Goal: Information Seeking & Learning: Learn about a topic

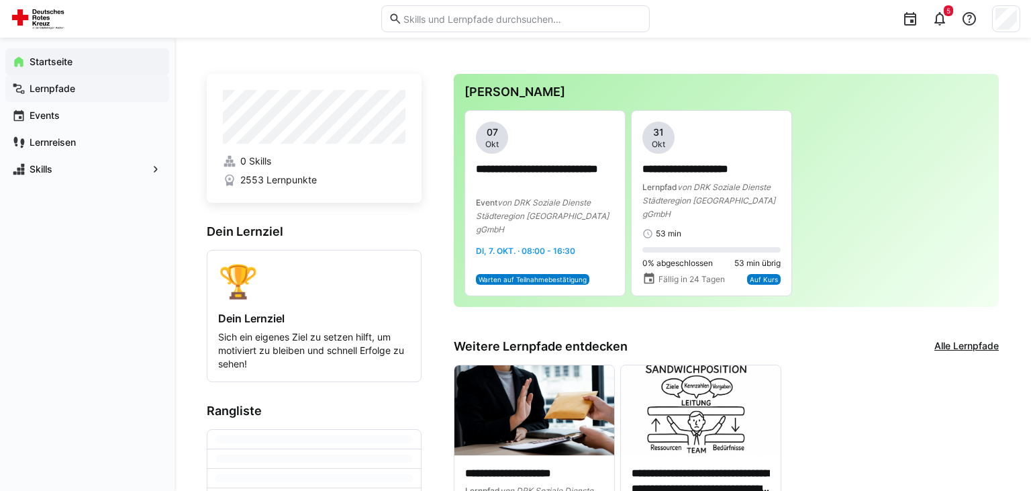
click at [50, 79] on div "Lernpfade" at bounding box center [87, 88] width 164 height 27
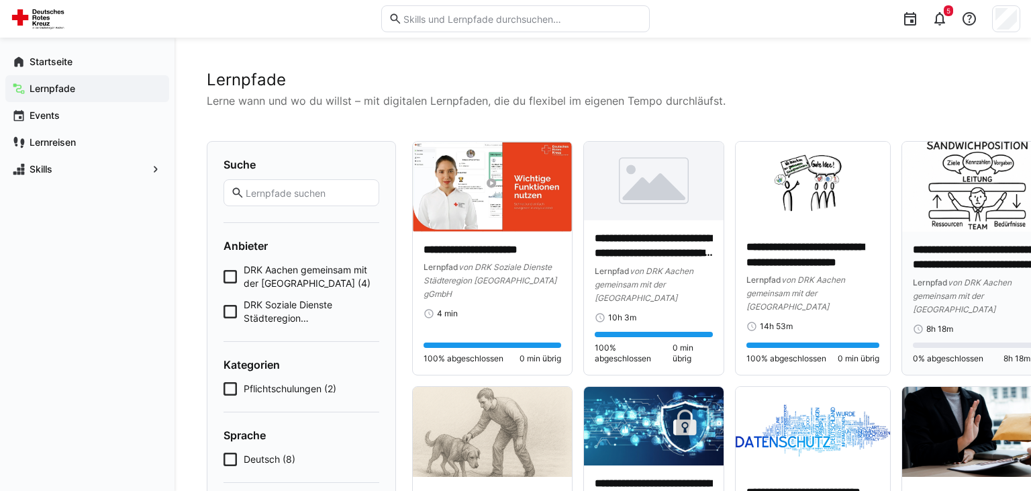
click at [981, 253] on p "**********" at bounding box center [982, 257] width 138 height 31
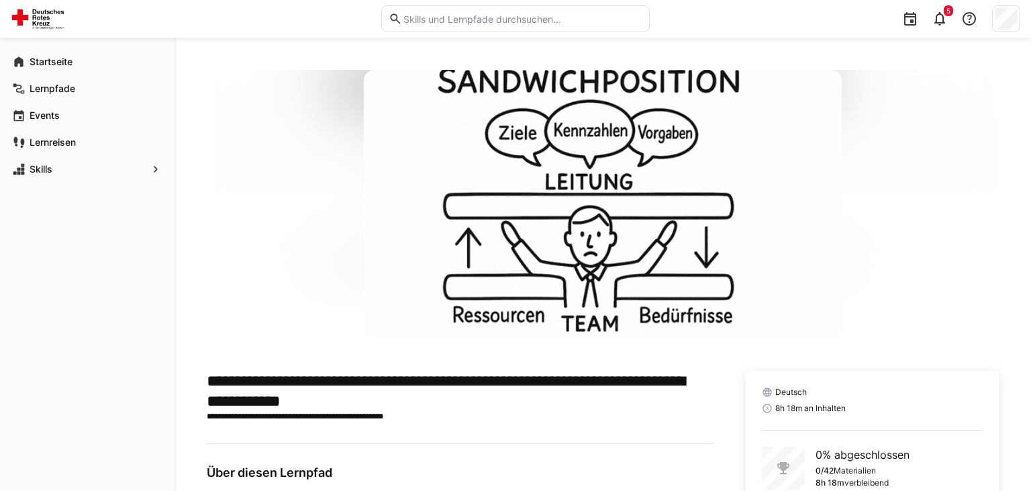
scroll to position [105, 0]
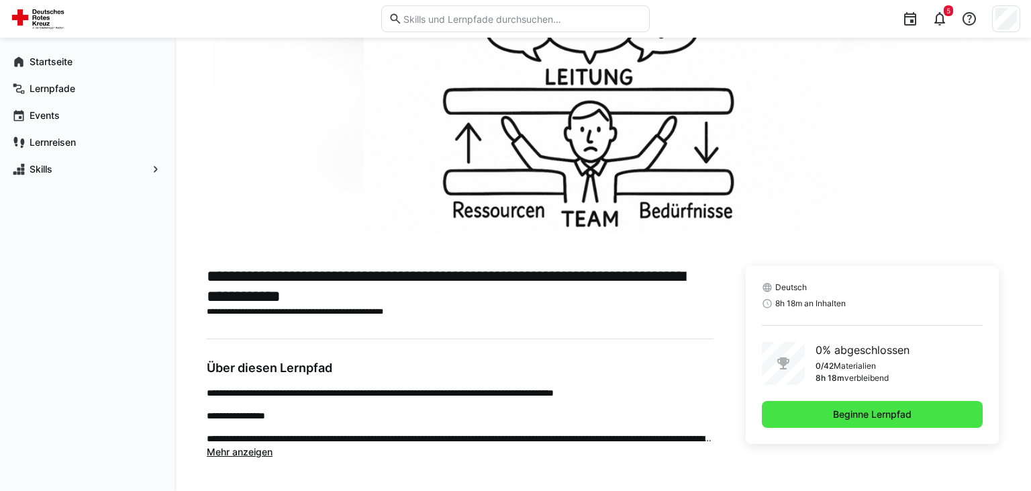
click at [874, 418] on span "Beginne Lernpfad" at bounding box center [872, 413] width 83 height 13
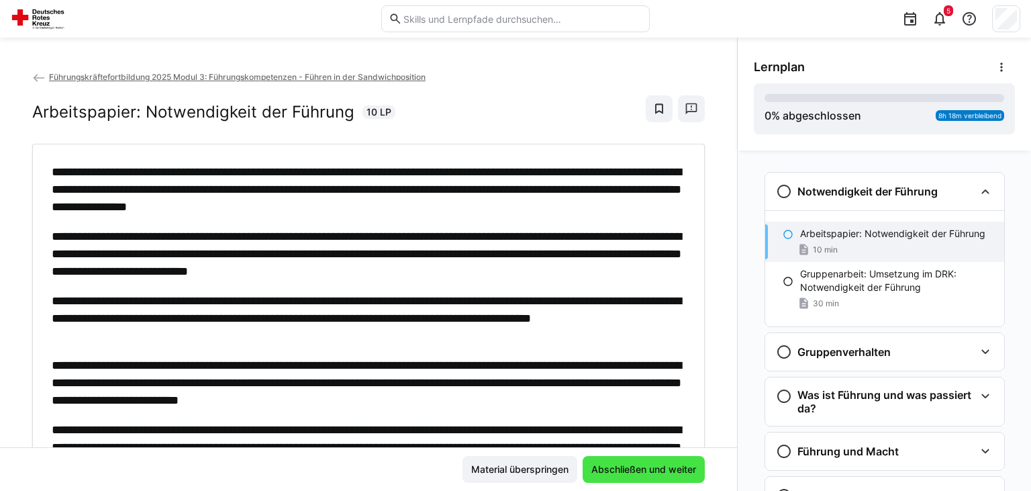
scroll to position [405, 0]
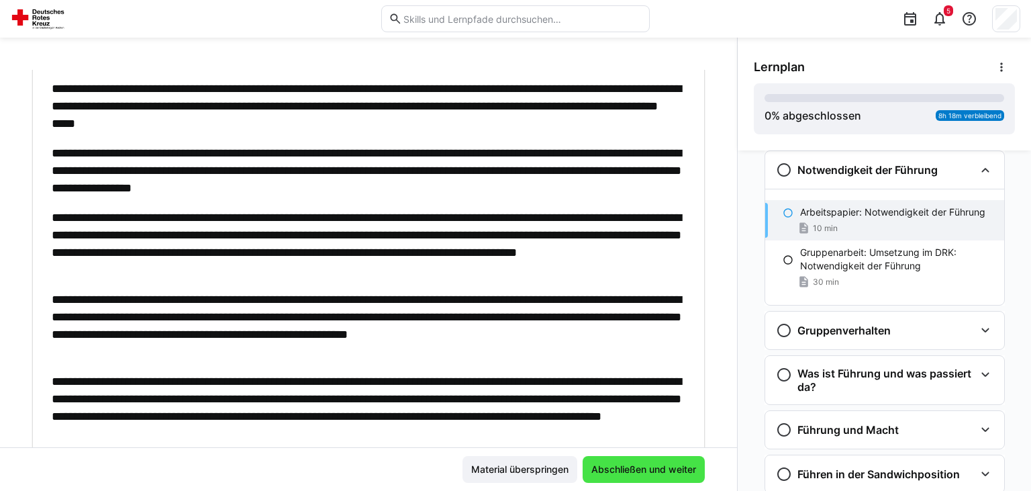
click at [674, 481] on span "Abschließen und weiter" at bounding box center [644, 469] width 122 height 27
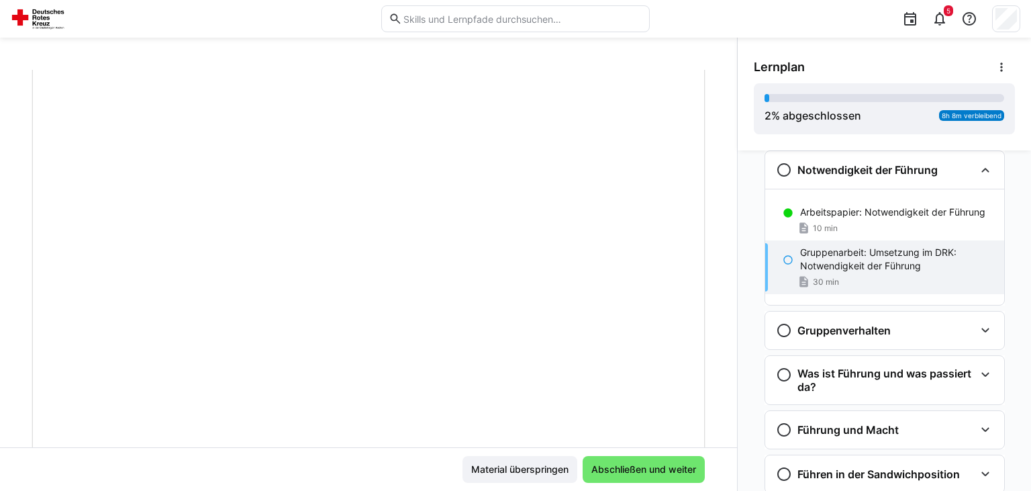
scroll to position [0, 0]
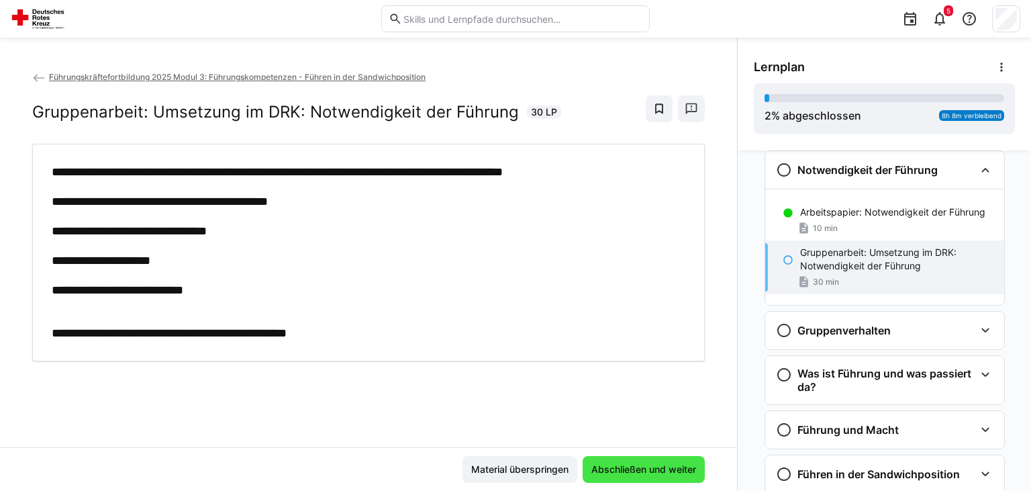
click at [631, 468] on span "Abschließen und weiter" at bounding box center [643, 468] width 109 height 13
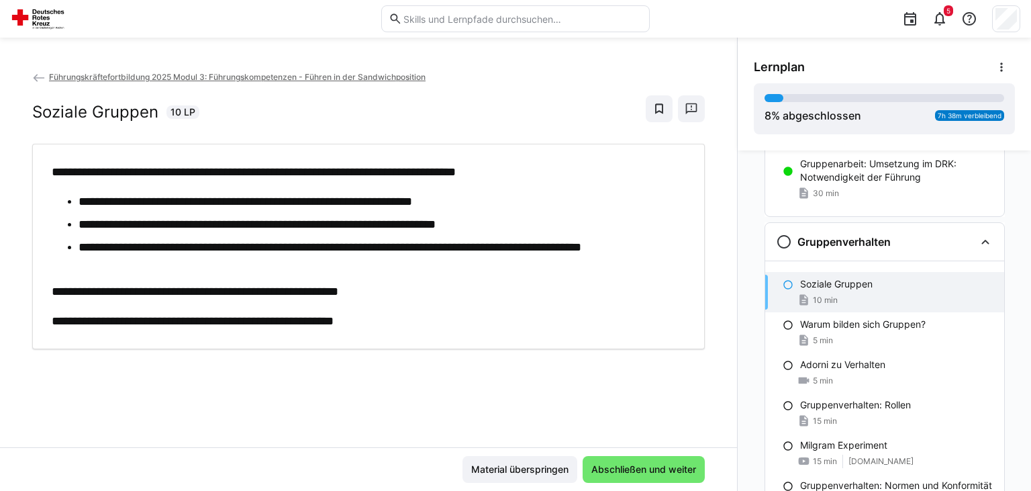
scroll to position [163, 0]
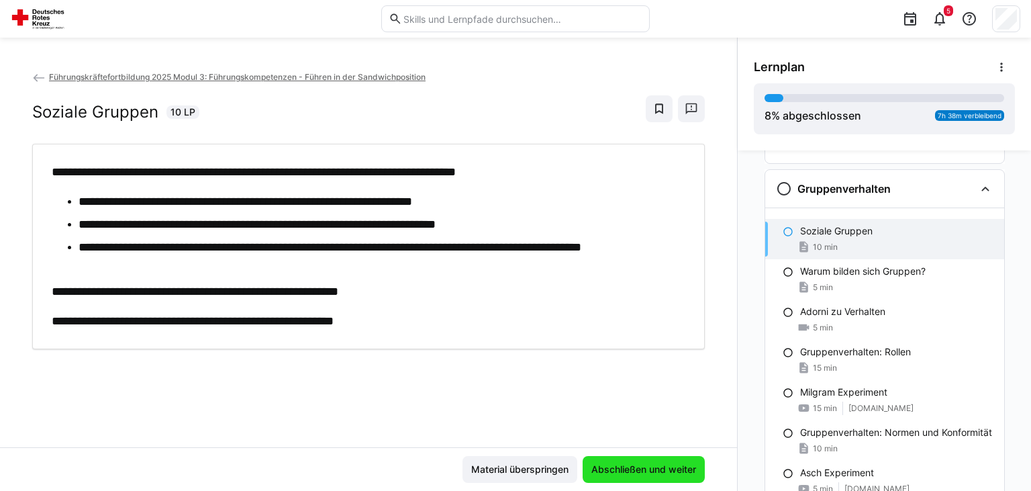
click at [647, 468] on span "Abschließen und weiter" at bounding box center [643, 468] width 109 height 13
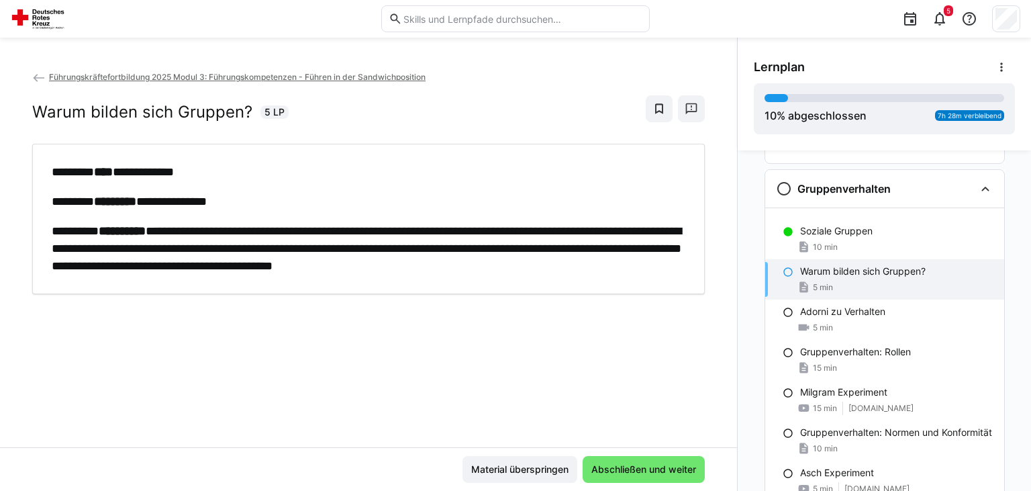
click at [335, 349] on div "**********" at bounding box center [368, 258] width 737 height 377
click at [679, 469] on span "Abschließen und weiter" at bounding box center [643, 468] width 109 height 13
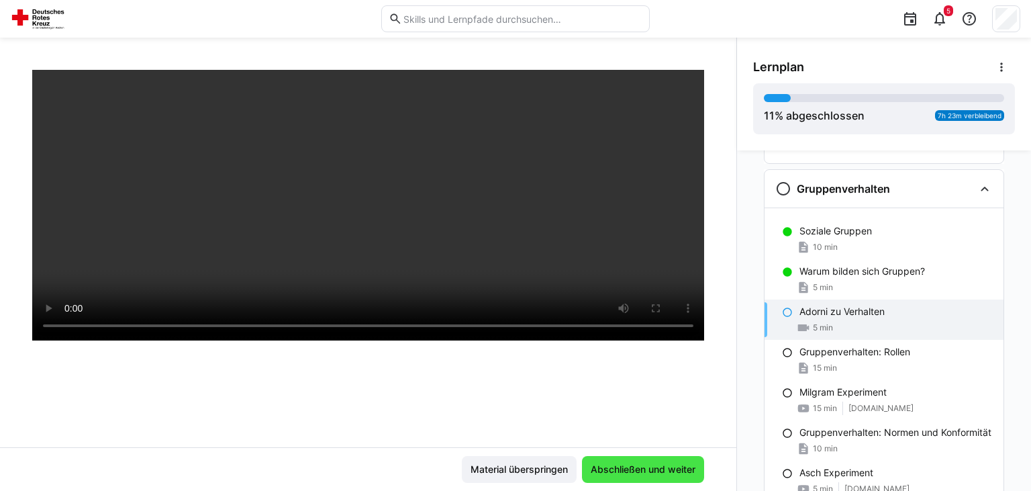
scroll to position [161, 0]
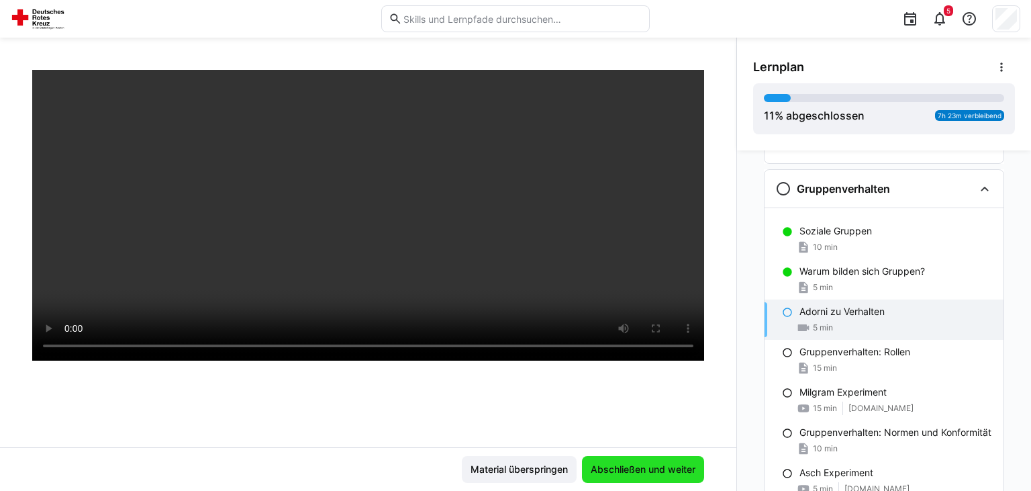
click at [644, 471] on span "Abschließen und weiter" at bounding box center [643, 468] width 109 height 13
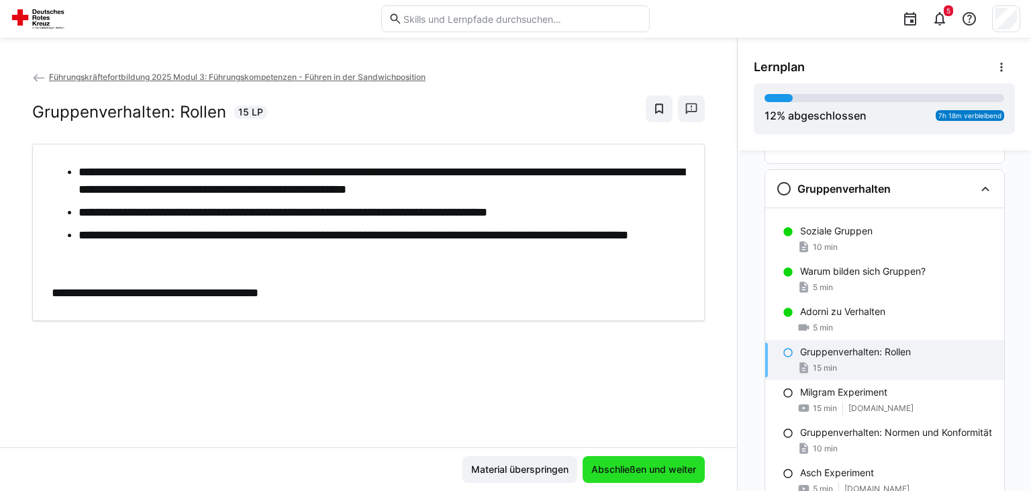
click at [648, 466] on span "Abschließen und weiter" at bounding box center [643, 468] width 109 height 13
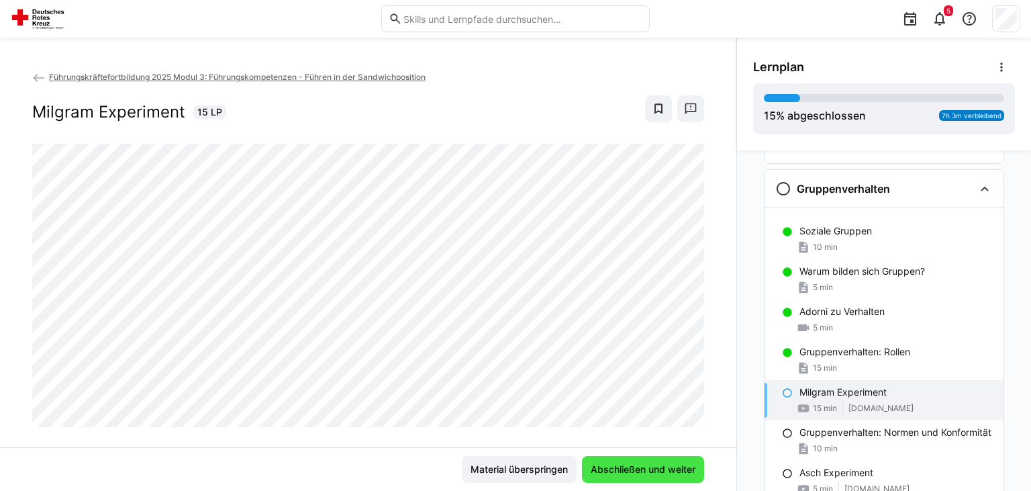
click at [648, 466] on span "Abschließen und weiter" at bounding box center [643, 468] width 109 height 13
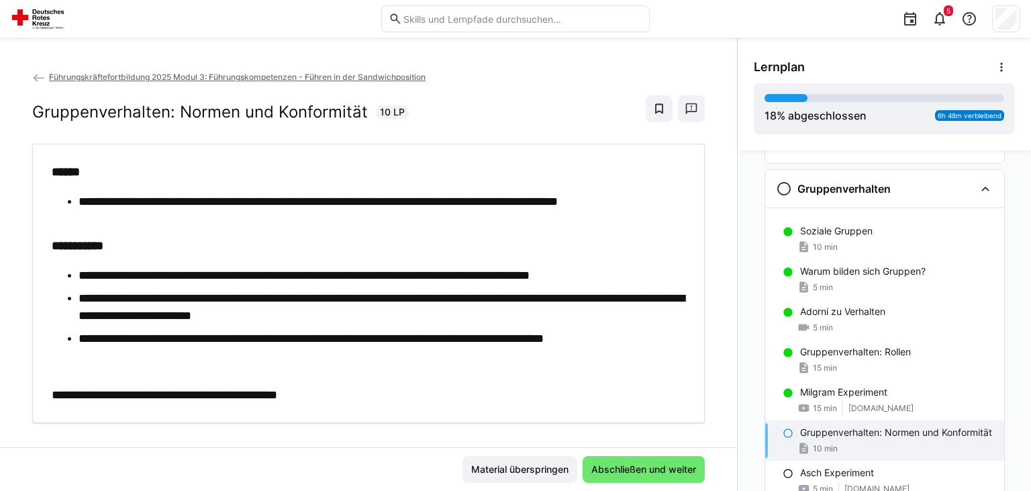
scroll to position [17, 0]
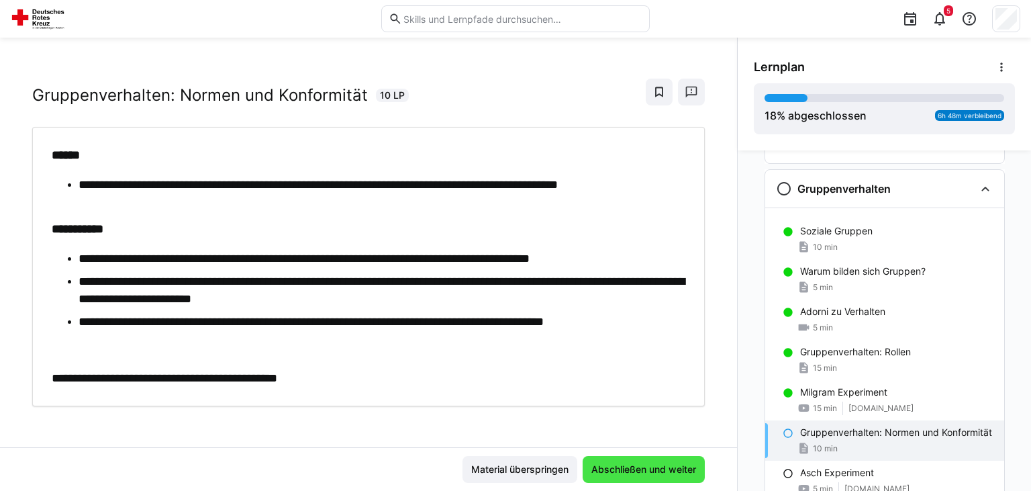
click at [650, 469] on span "Abschließen und weiter" at bounding box center [643, 468] width 109 height 13
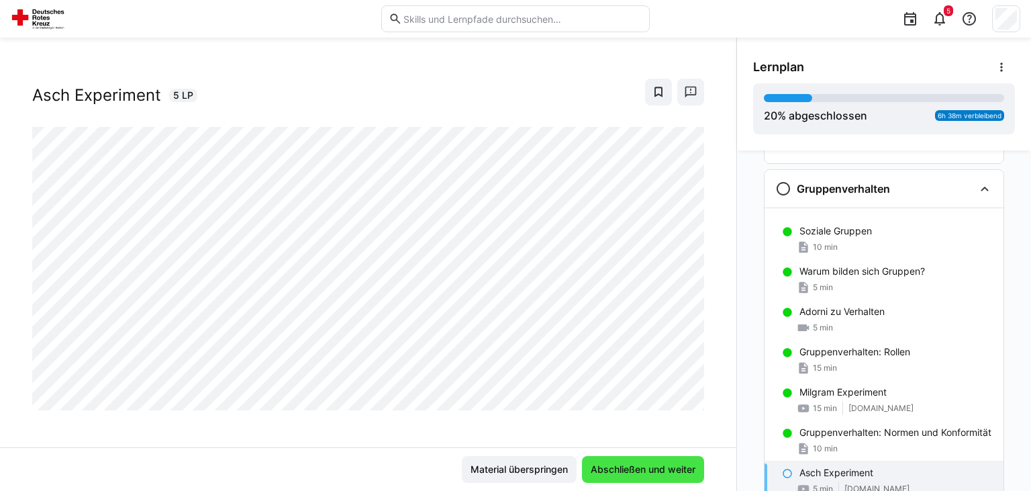
click at [656, 467] on span "Abschließen und weiter" at bounding box center [643, 468] width 109 height 13
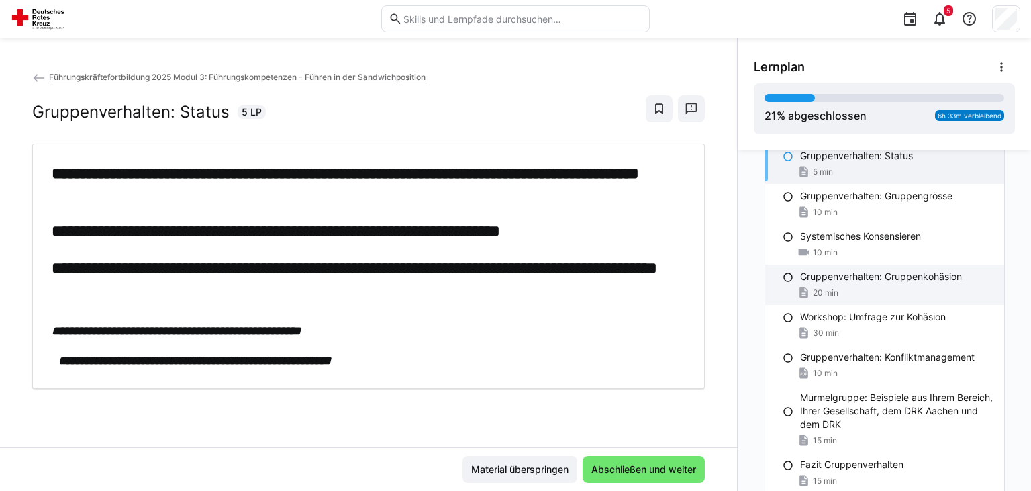
scroll to position [501, 0]
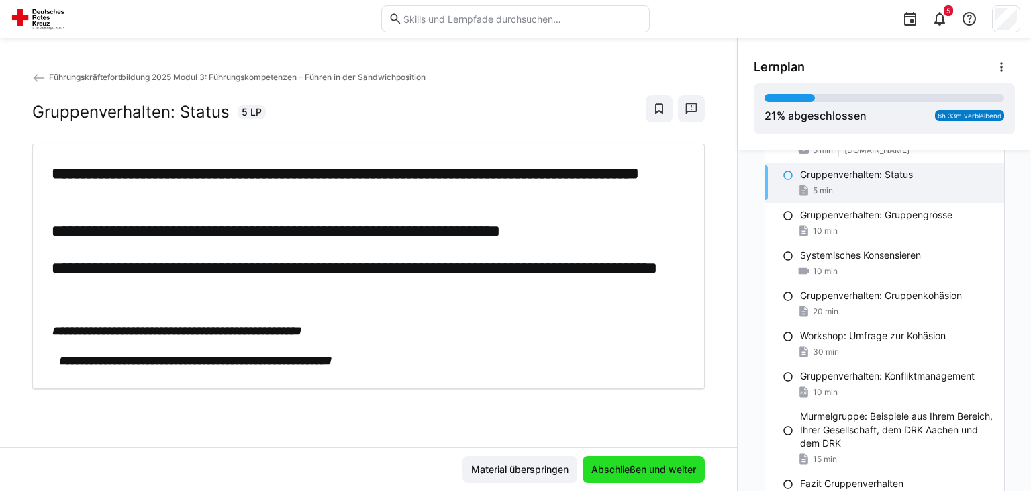
click at [656, 471] on span "Abschließen und weiter" at bounding box center [643, 468] width 109 height 13
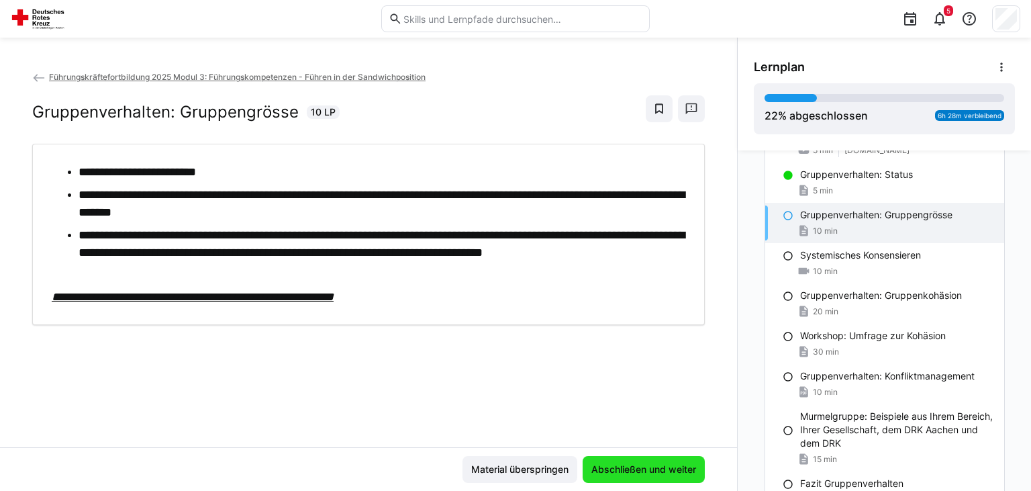
click at [658, 464] on span "Abschließen und weiter" at bounding box center [643, 468] width 109 height 13
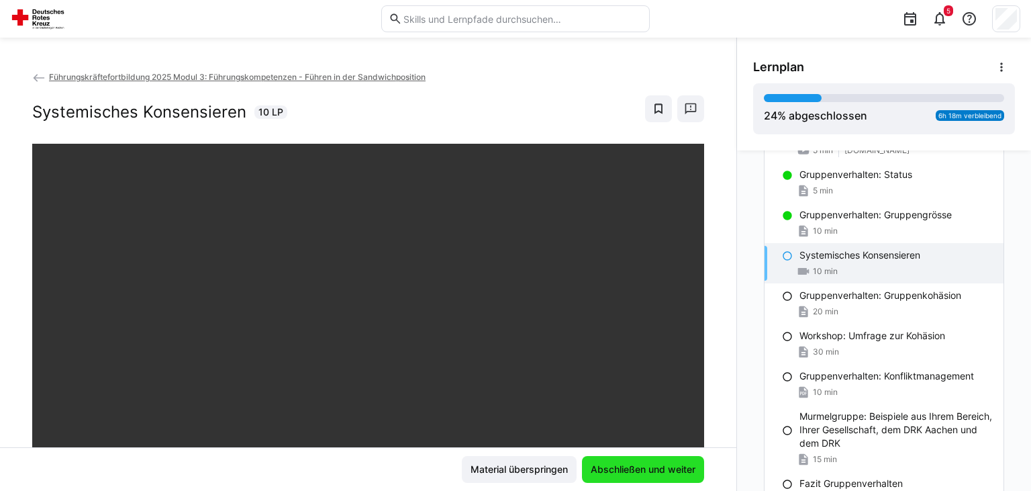
click at [656, 467] on span "Abschließen und weiter" at bounding box center [643, 468] width 109 height 13
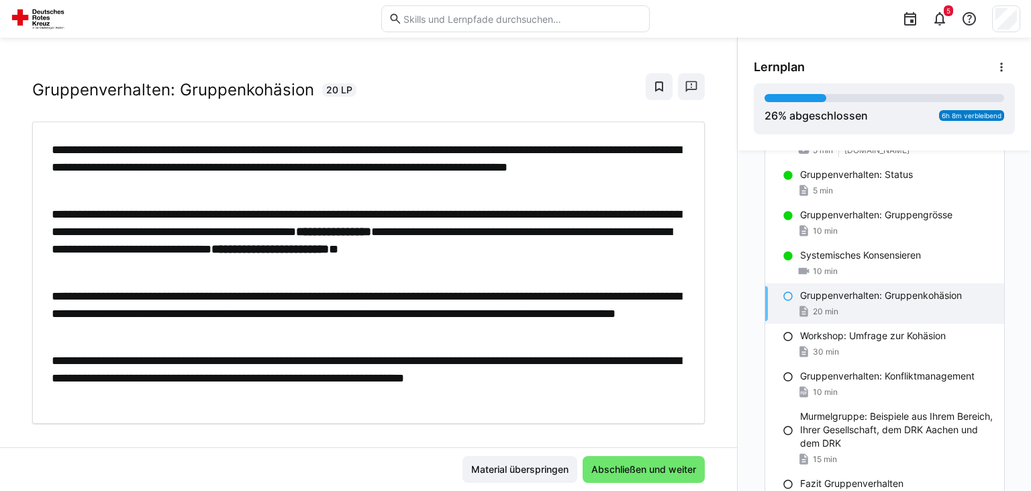
scroll to position [40, 0]
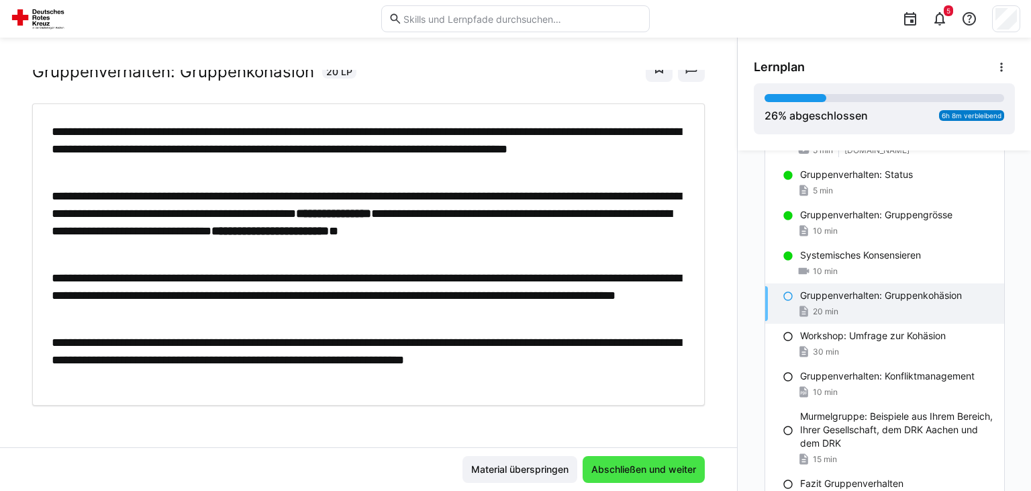
click at [659, 470] on span "Abschließen und weiter" at bounding box center [643, 468] width 109 height 13
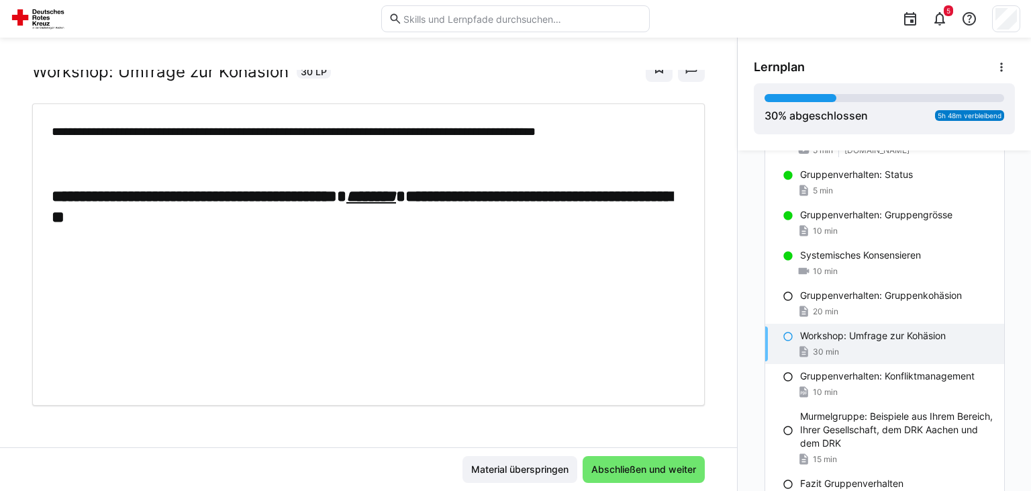
scroll to position [0, 0]
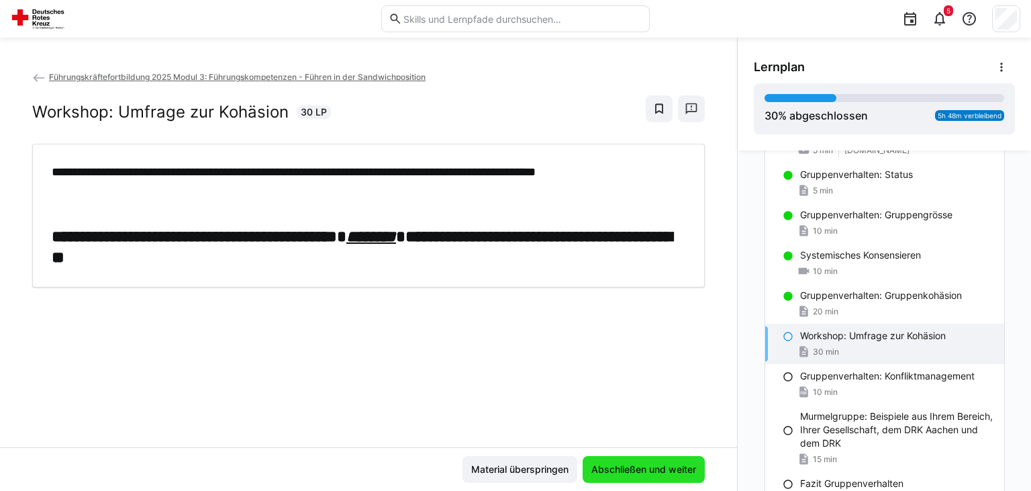
click at [644, 469] on span "Abschließen und weiter" at bounding box center [643, 468] width 109 height 13
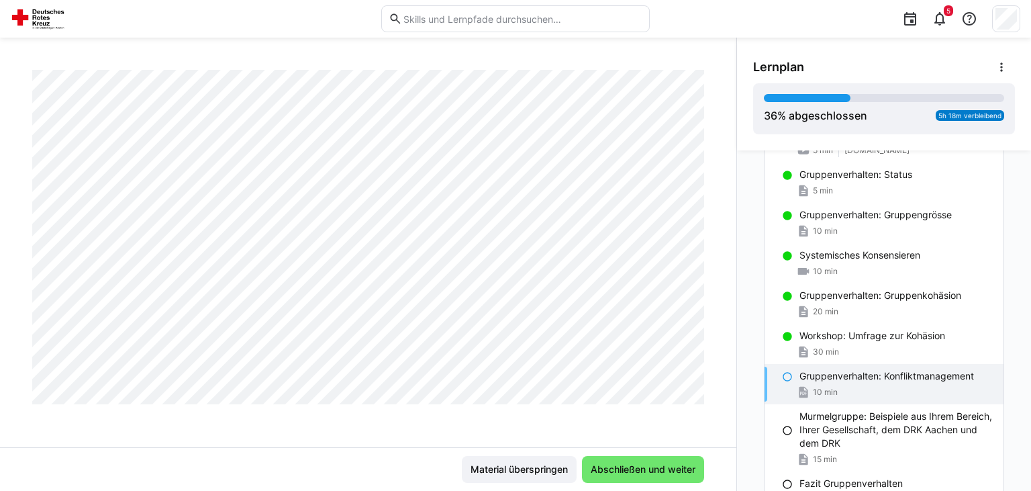
scroll to position [658, 0]
click at [644, 471] on span "Abschließen und weiter" at bounding box center [643, 468] width 109 height 13
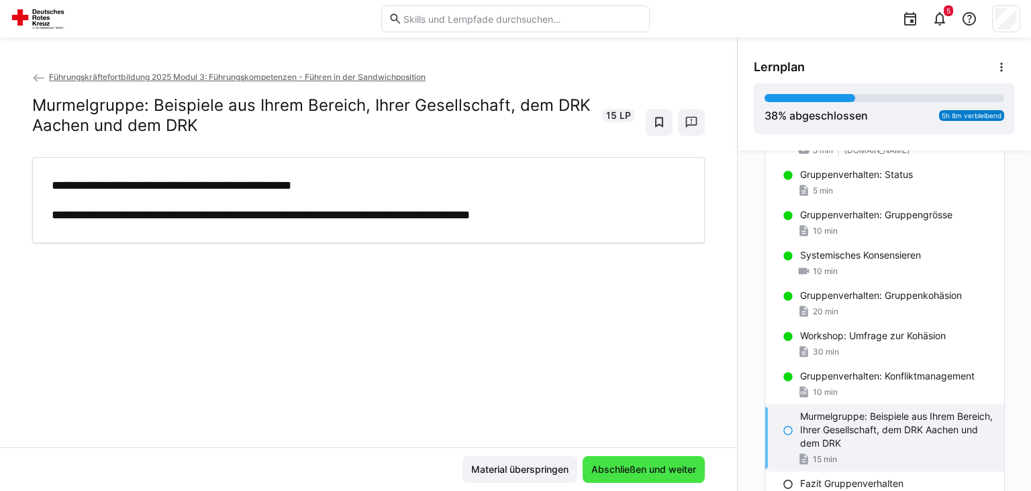
click at [636, 466] on span "Abschließen und weiter" at bounding box center [643, 468] width 109 height 13
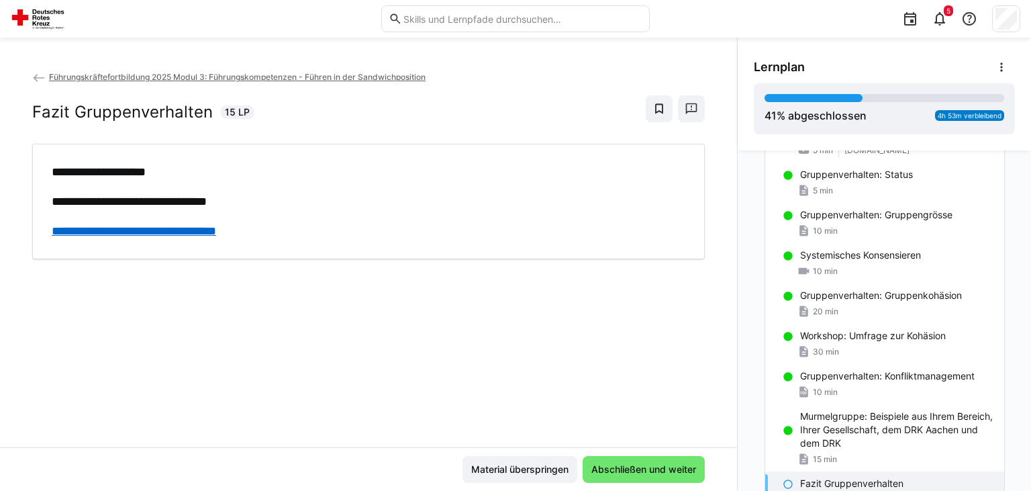
click at [207, 234] on link "**********" at bounding box center [134, 231] width 164 height 12
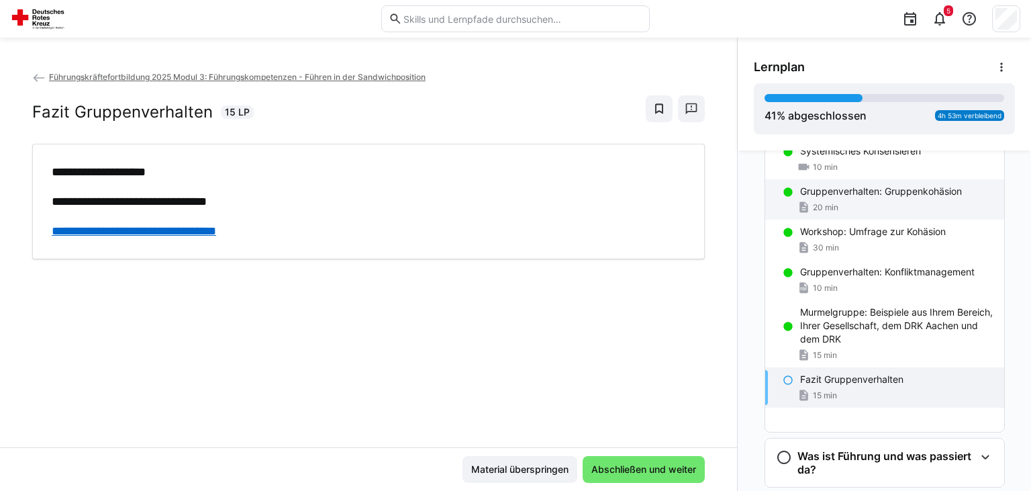
scroll to position [636, 0]
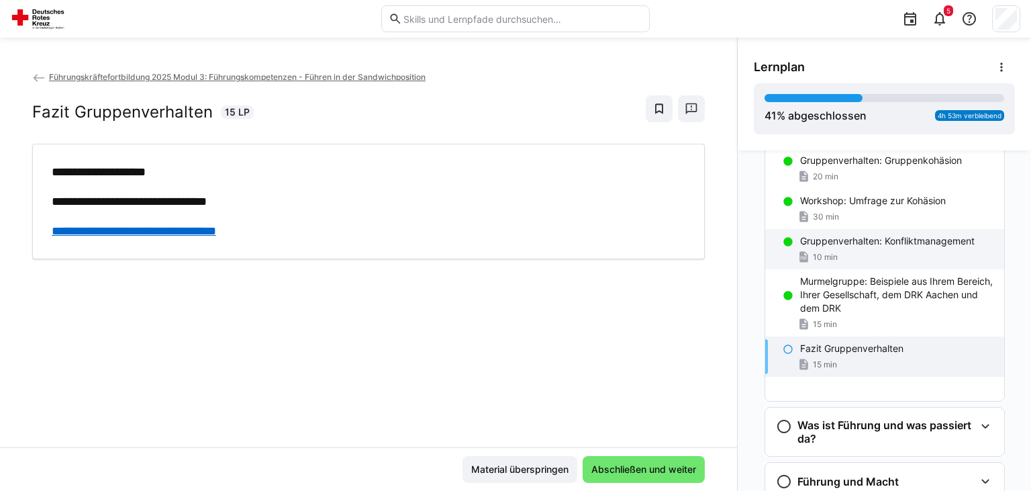
click at [871, 261] on div "Gruppenverhalten: Konfliktmanagement 10 min" at bounding box center [884, 249] width 239 height 40
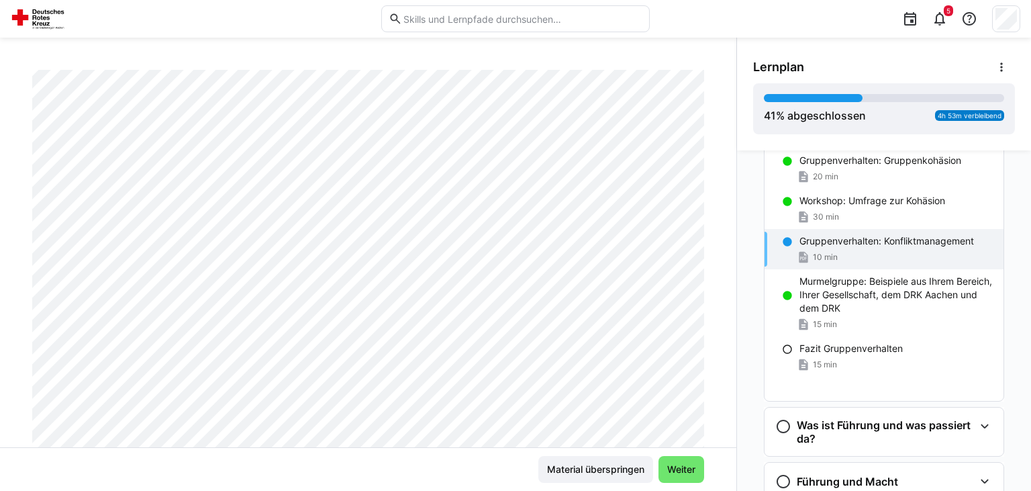
scroll to position [203, 0]
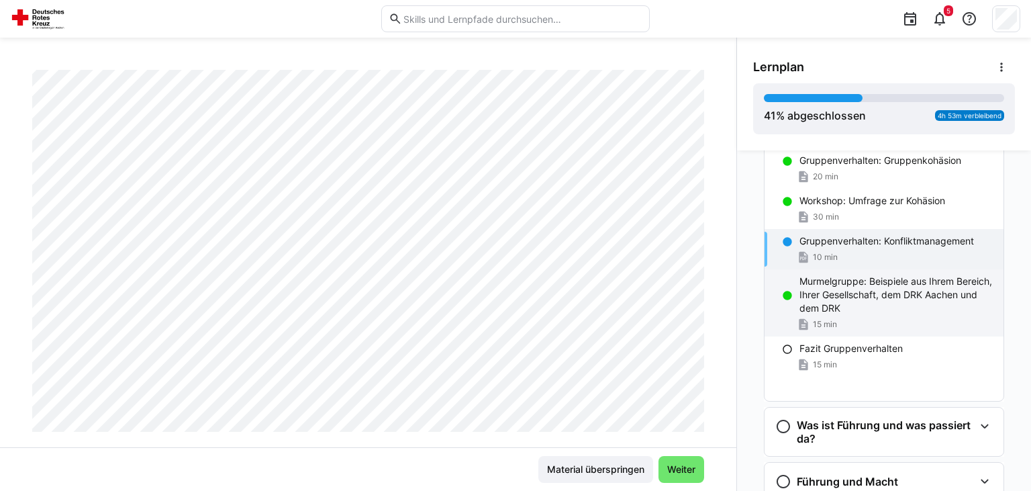
click at [893, 305] on p "Murmelgruppe: Beispiele aus Ihrem Bereich, Ihrer Gesellschaft, dem DRK Aachen u…" at bounding box center [895, 295] width 193 height 40
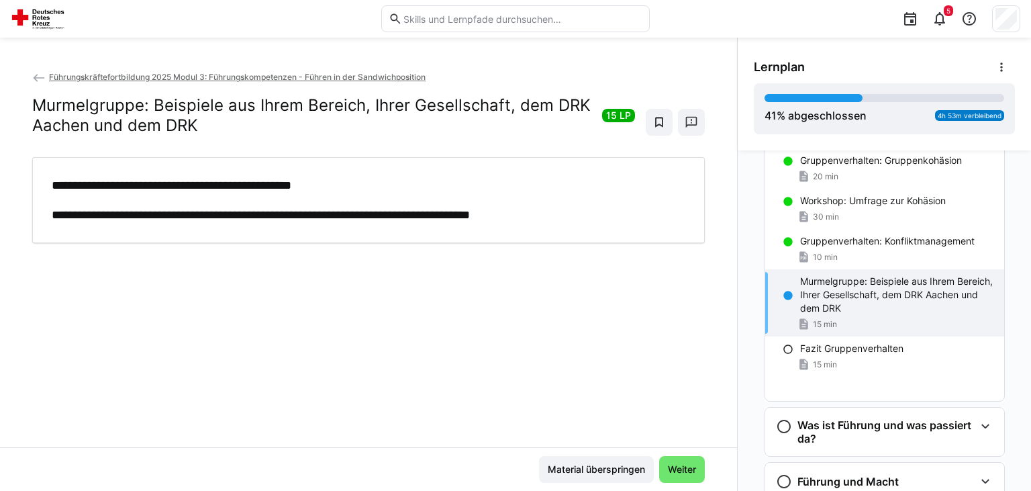
scroll to position [0, 0]
click at [694, 473] on span "Weiter" at bounding box center [682, 468] width 32 height 13
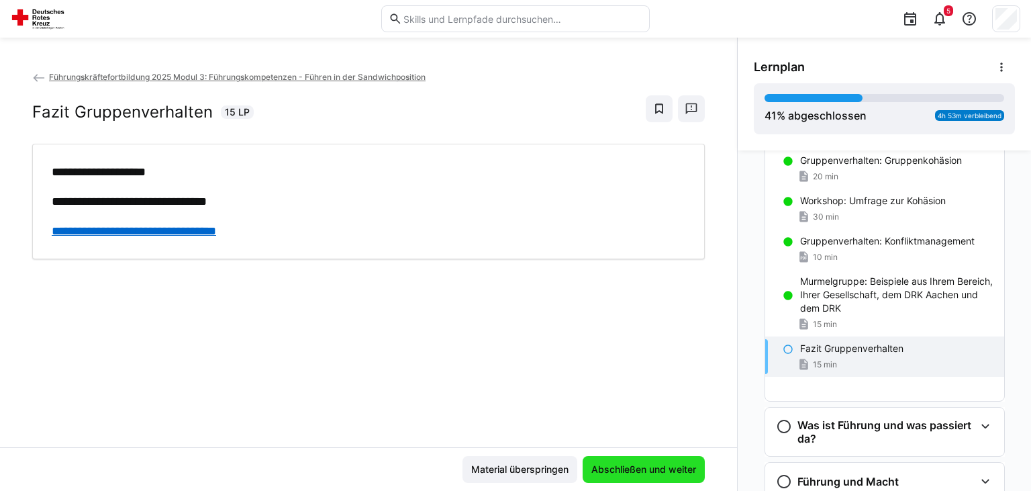
click at [640, 473] on span "Abschließen und weiter" at bounding box center [643, 468] width 109 height 13
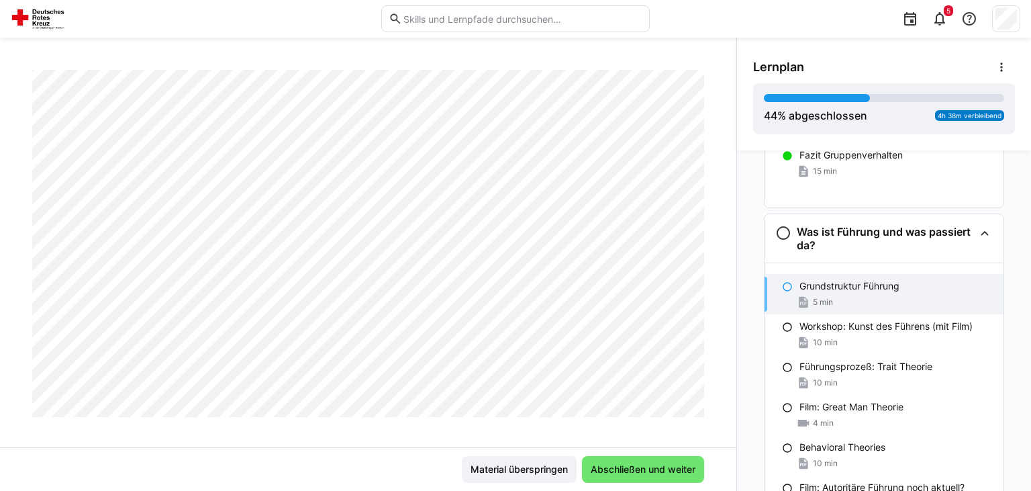
scroll to position [229, 0]
click at [648, 471] on span "Abschließen und weiter" at bounding box center [643, 468] width 109 height 13
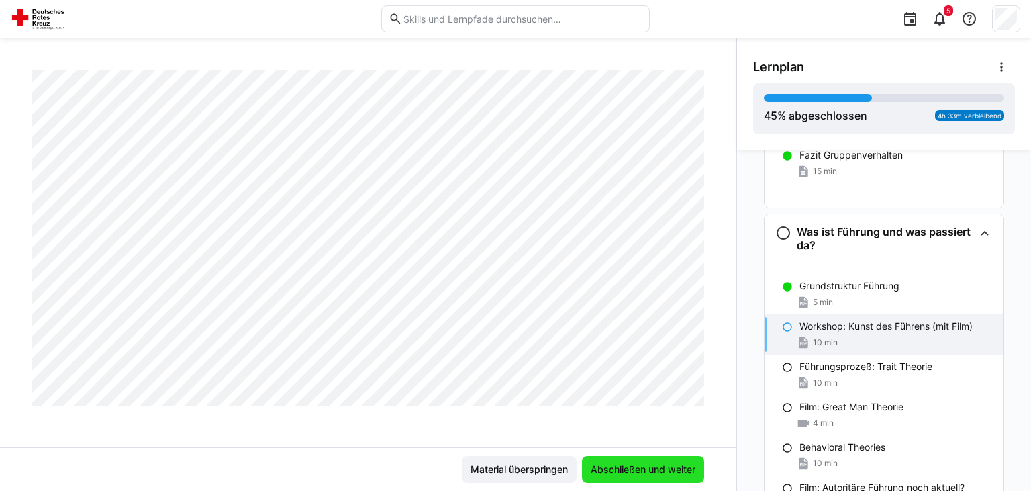
click at [634, 469] on span "Abschließen und weiter" at bounding box center [643, 468] width 109 height 13
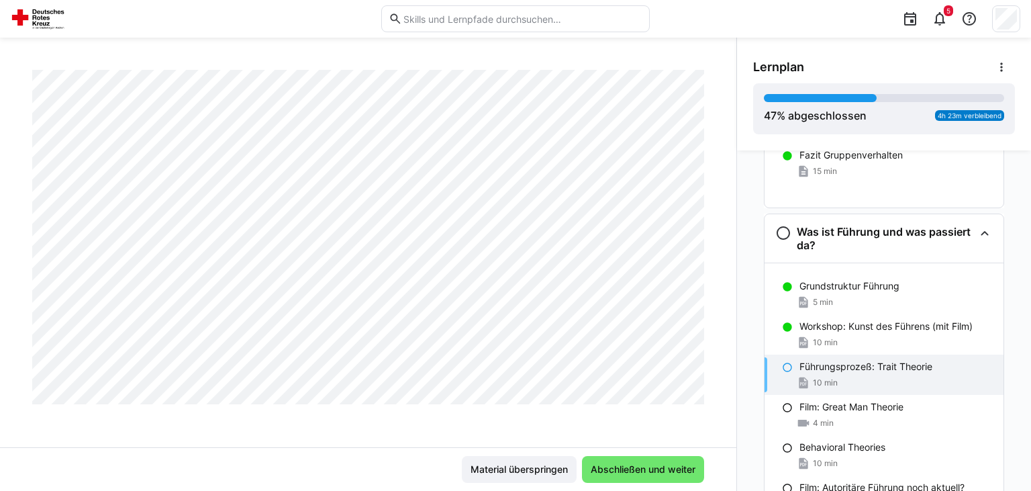
scroll to position [609, 0]
